Goal: Task Accomplishment & Management: Complete application form

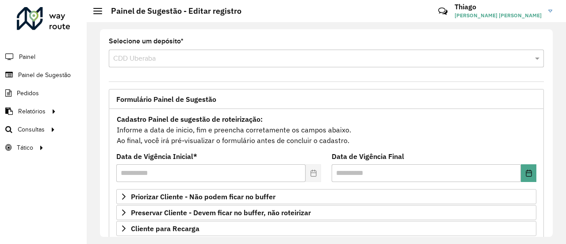
scroll to position [177, 0]
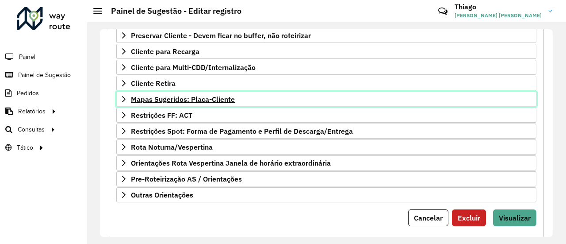
click at [176, 96] on span "Mapas Sugeridos: Placa-Cliente" at bounding box center [183, 99] width 104 height 7
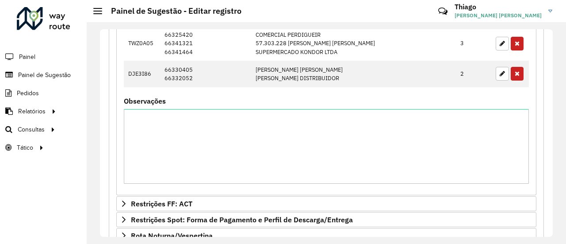
scroll to position [885, 0]
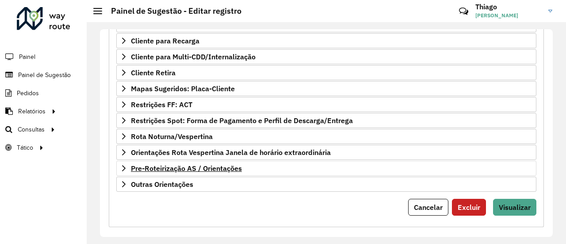
scroll to position [192, 0]
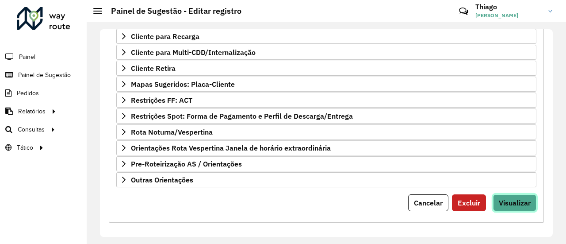
click at [517, 198] on span "Visualizar" at bounding box center [515, 202] width 32 height 9
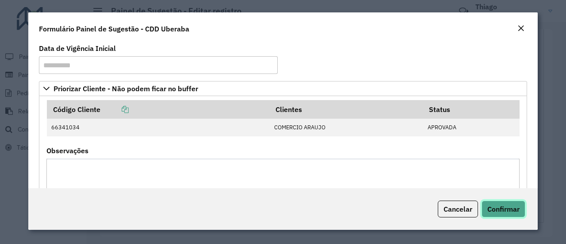
click at [510, 208] on span "Confirmar" at bounding box center [504, 208] width 32 height 9
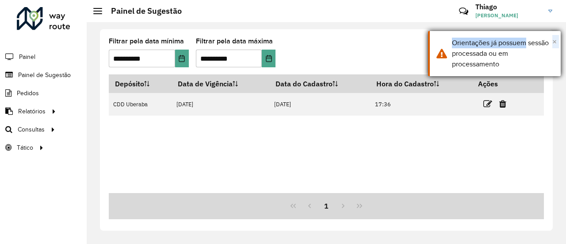
click at [553, 42] on div "× Orientações já possuem sessão processada ou em processamento" at bounding box center [494, 53] width 133 height 45
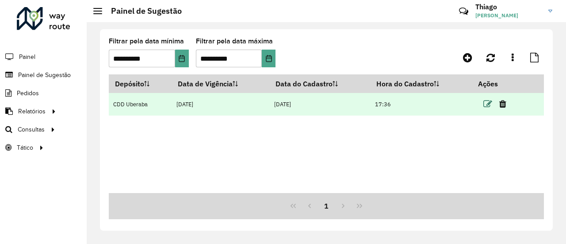
click at [489, 103] on icon at bounding box center [488, 104] width 9 height 9
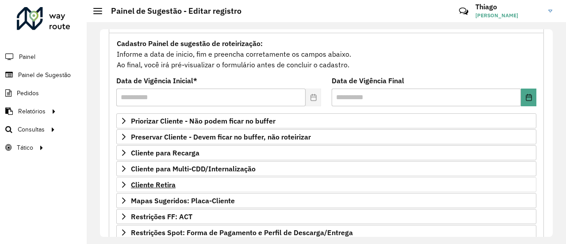
scroll to position [89, 0]
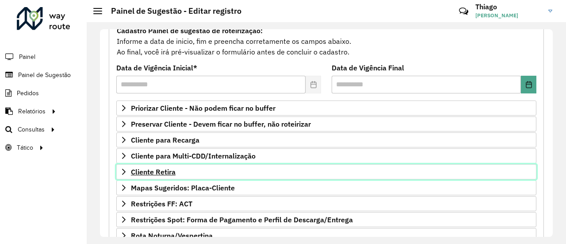
click at [161, 170] on span "Cliente Retira" at bounding box center [153, 171] width 45 height 7
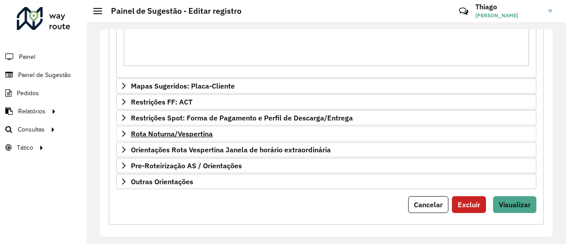
scroll to position [418, 0]
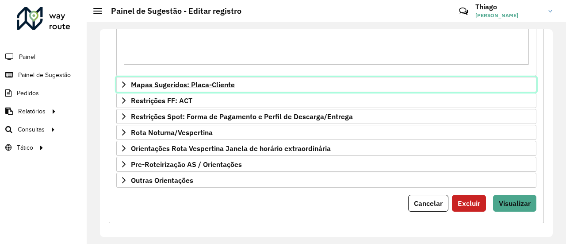
click at [173, 82] on span "Mapas Sugeridos: Placa-Cliente" at bounding box center [183, 84] width 104 height 7
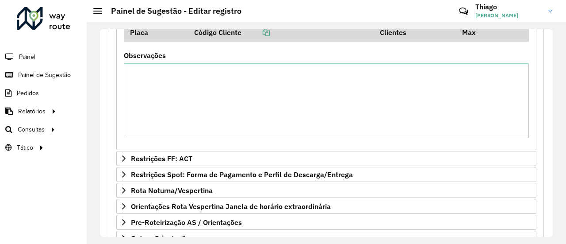
scroll to position [608, 0]
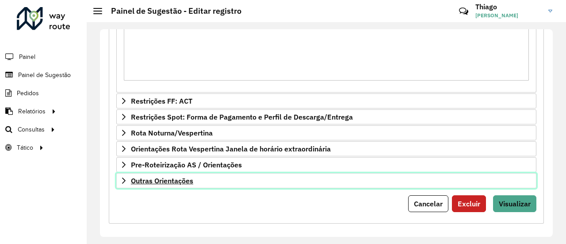
click at [192, 177] on span "Outras Orientações" at bounding box center [162, 180] width 62 height 7
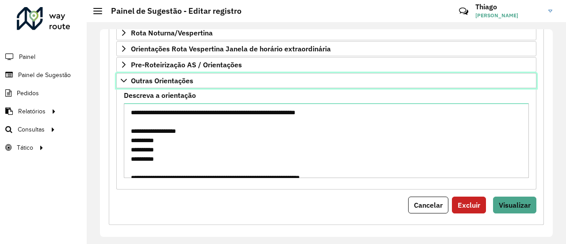
scroll to position [709, 0]
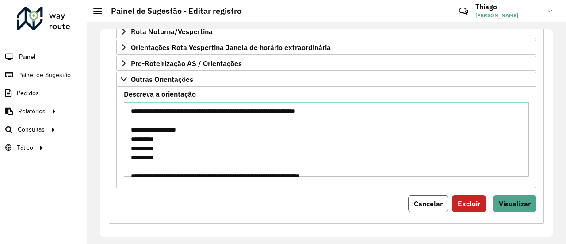
click at [421, 200] on span "Cancelar" at bounding box center [428, 203] width 29 height 9
